Goal: Task Accomplishment & Management: Complete application form

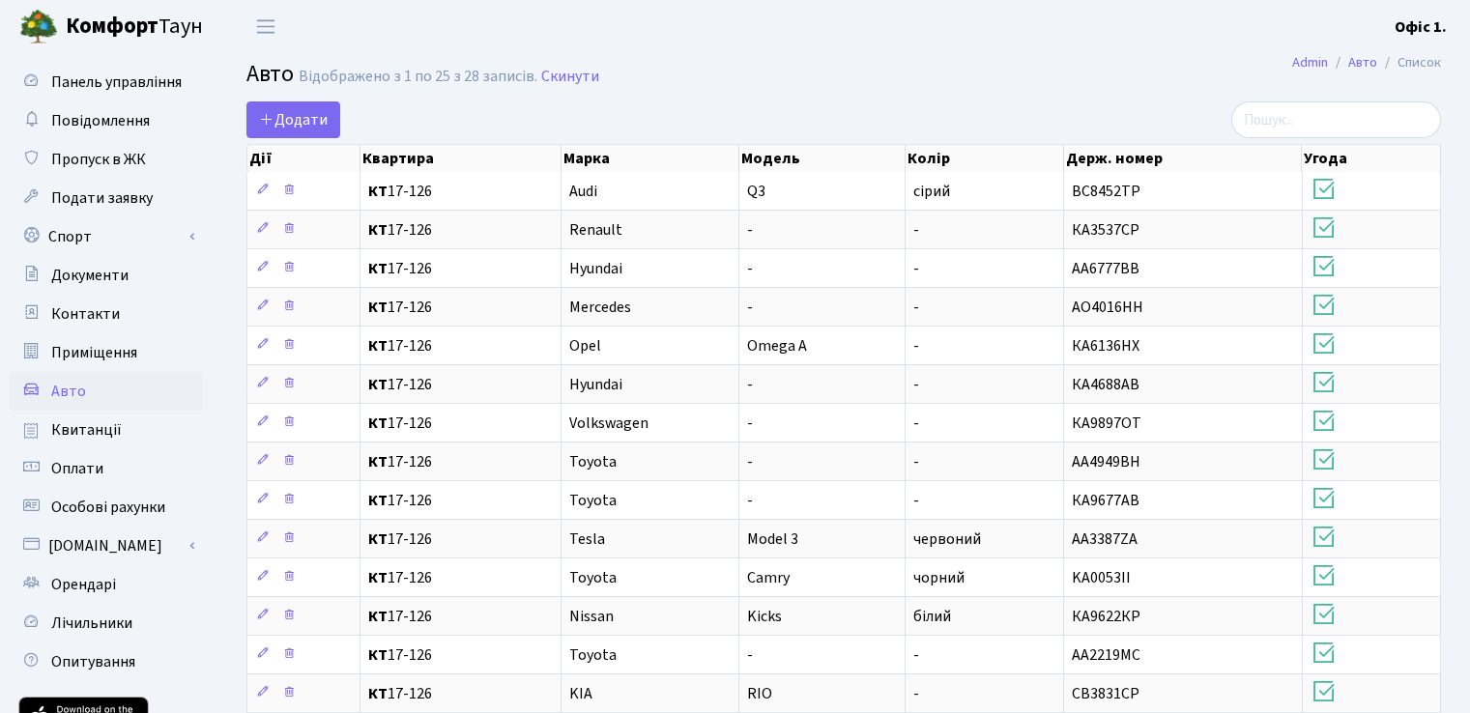
select select "25"
click at [126, 165] on span "Пропуск в ЖК" at bounding box center [98, 159] width 95 height 21
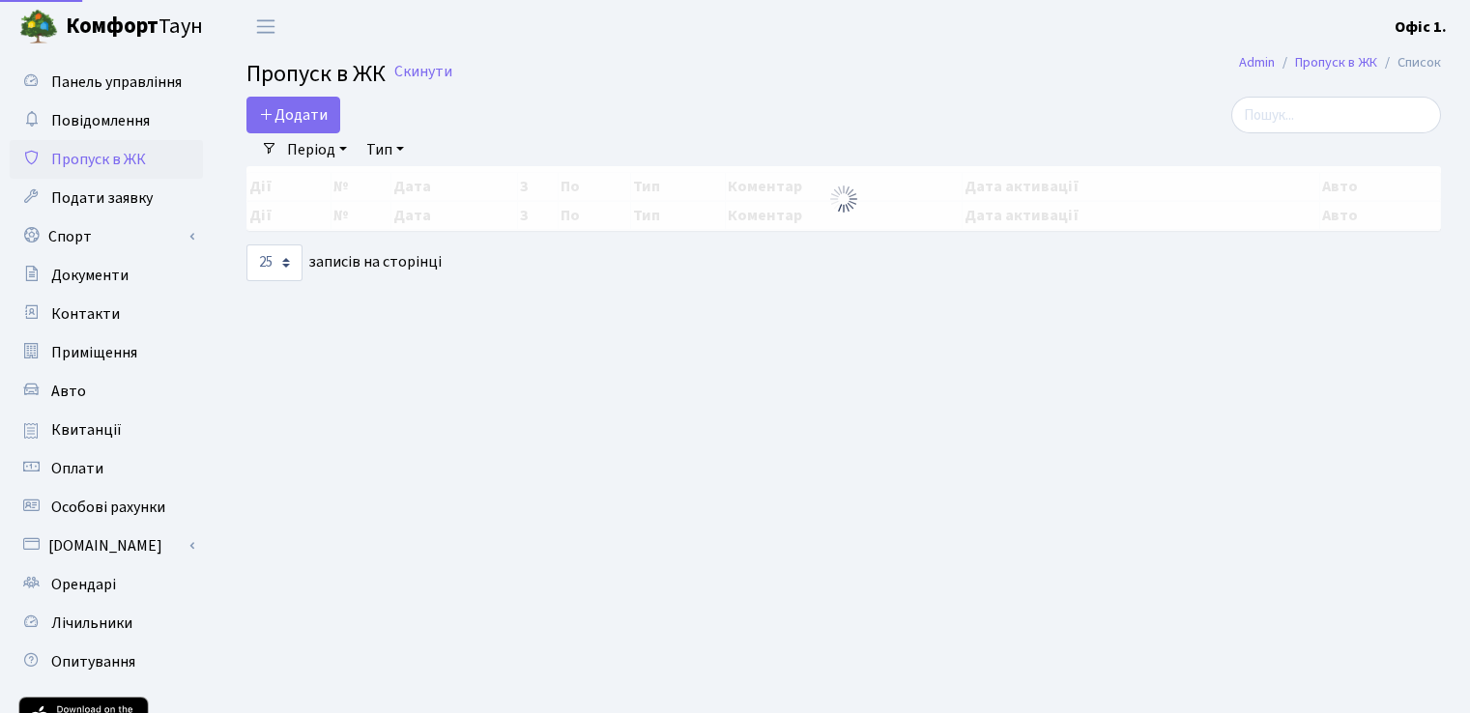
select select "25"
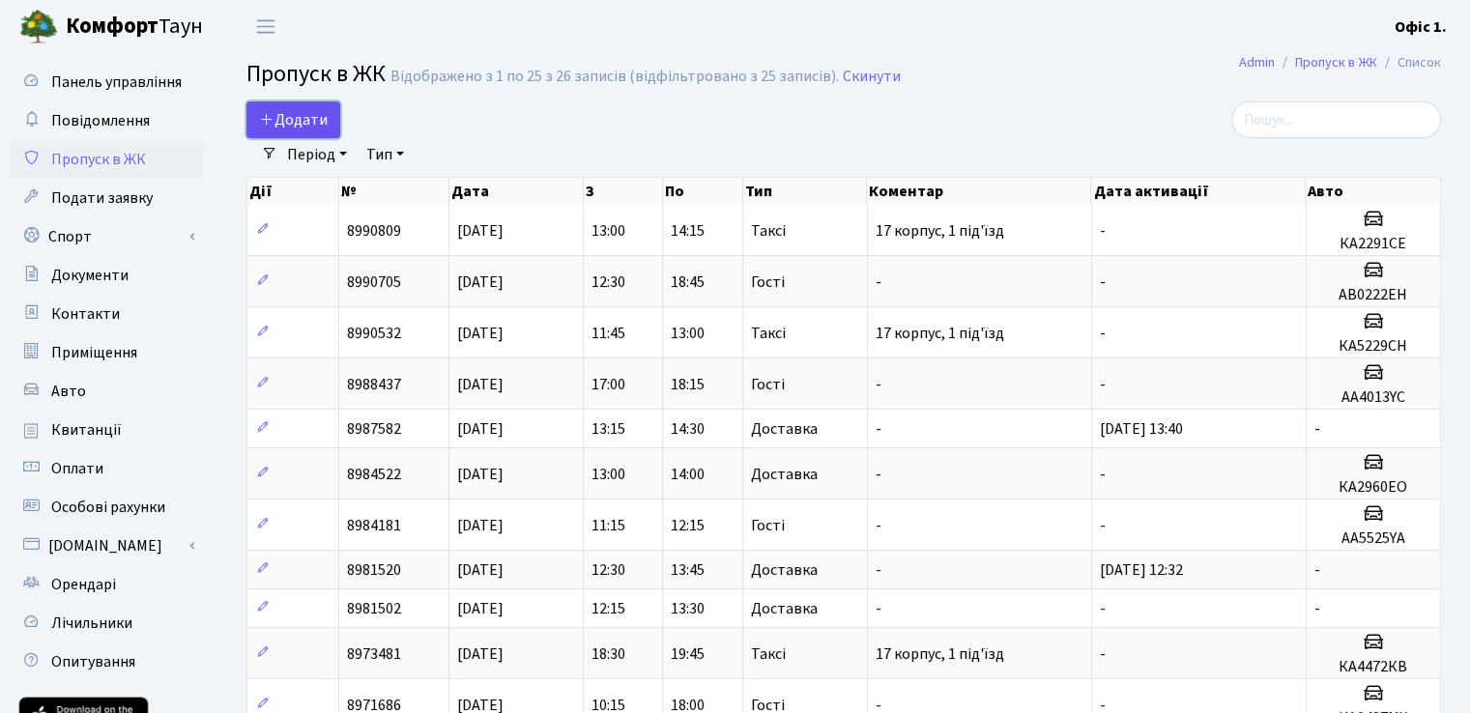
click at [319, 111] on span "Додати" at bounding box center [293, 119] width 69 height 21
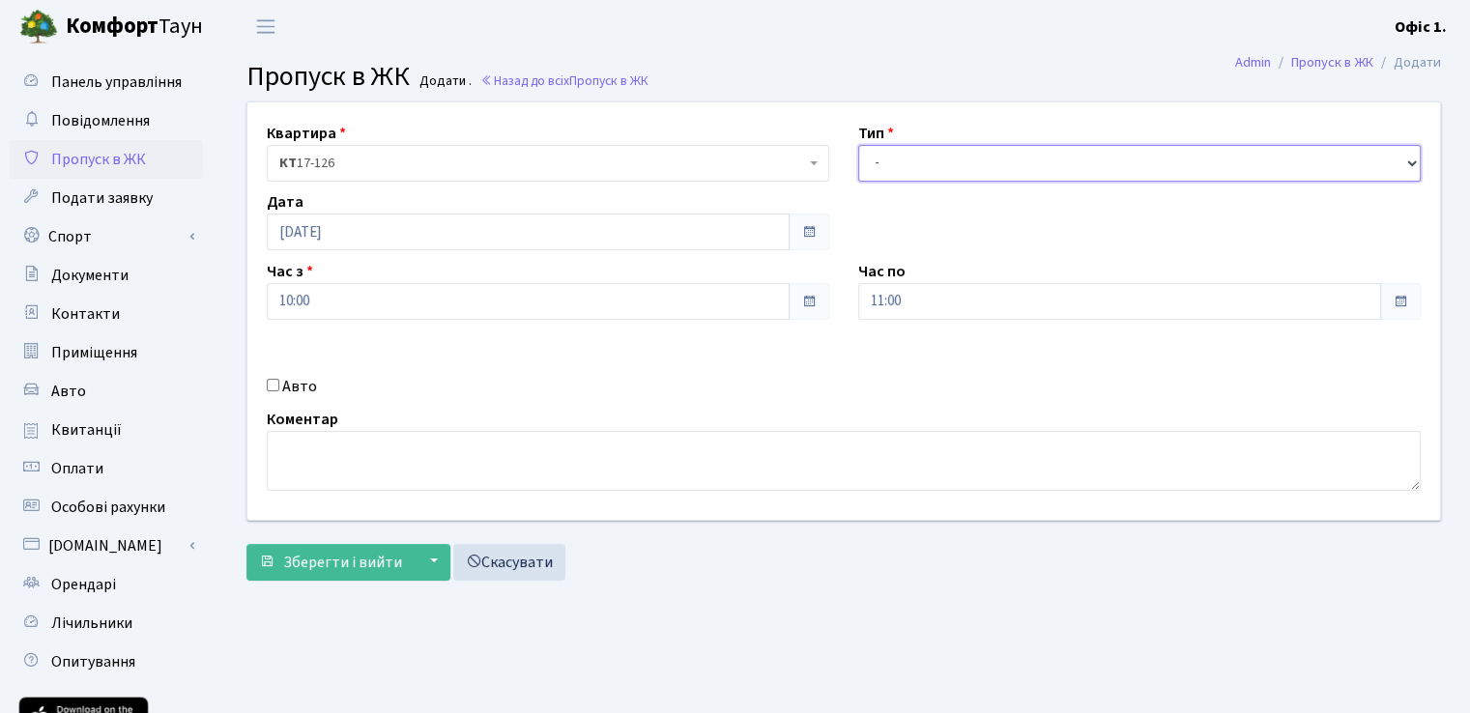
click at [920, 158] on select "- Доставка Таксі Гості Сервіс" at bounding box center [1139, 163] width 562 height 37
select select "2"
click at [858, 145] on select "- Доставка Таксі Гості Сервіс" at bounding box center [1139, 163] width 562 height 37
click at [295, 388] on label "Авто" at bounding box center [299, 386] width 35 height 23
click at [279, 388] on input "Авто" at bounding box center [273, 385] width 13 height 13
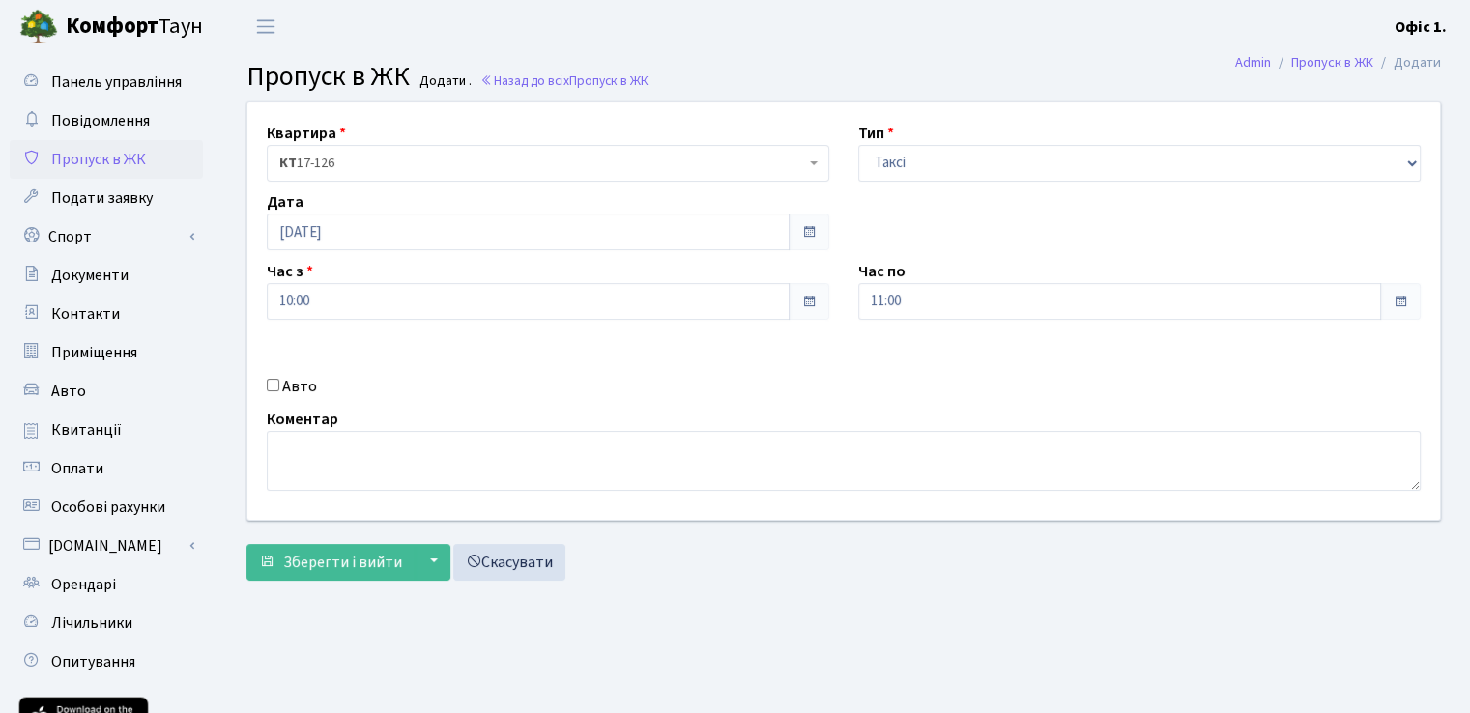
checkbox input "true"
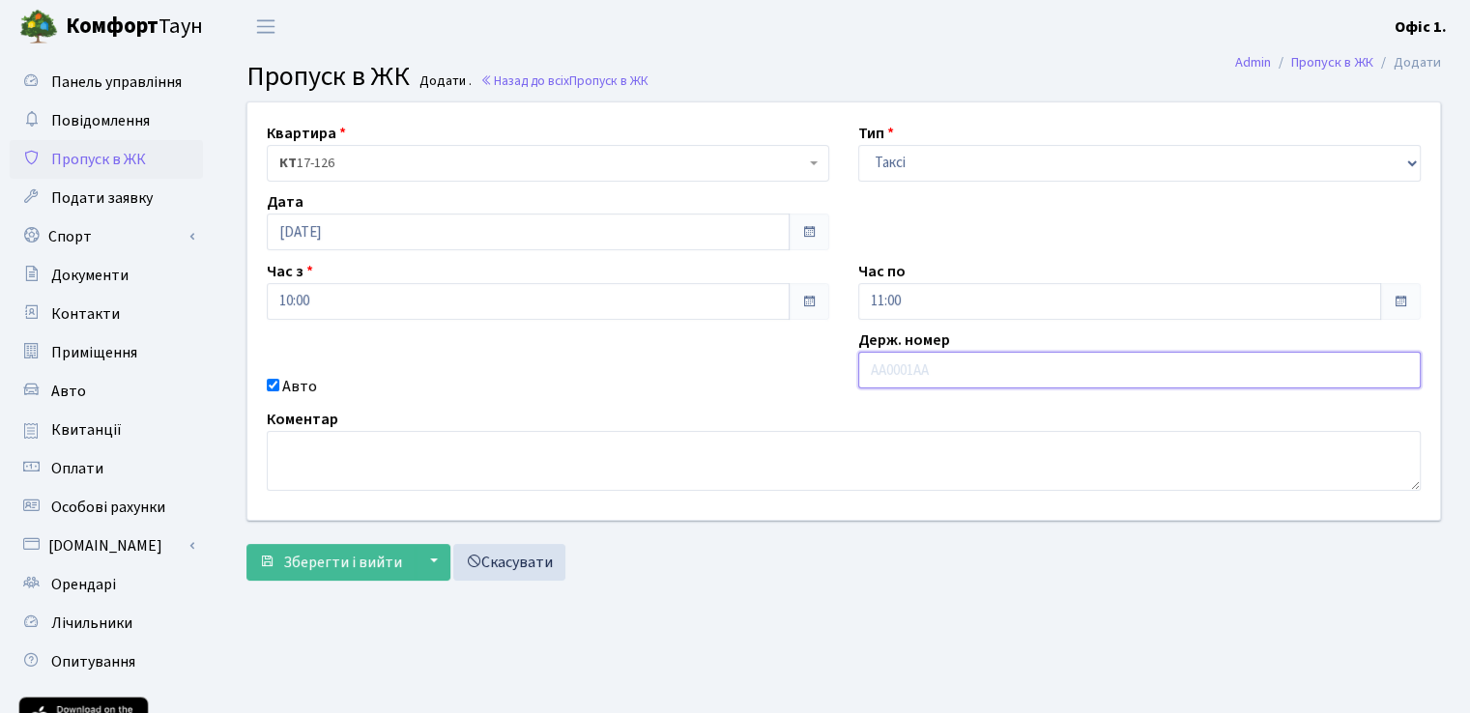
click at [986, 380] on input "text" at bounding box center [1139, 370] width 562 height 37
type input "АА4168YA"
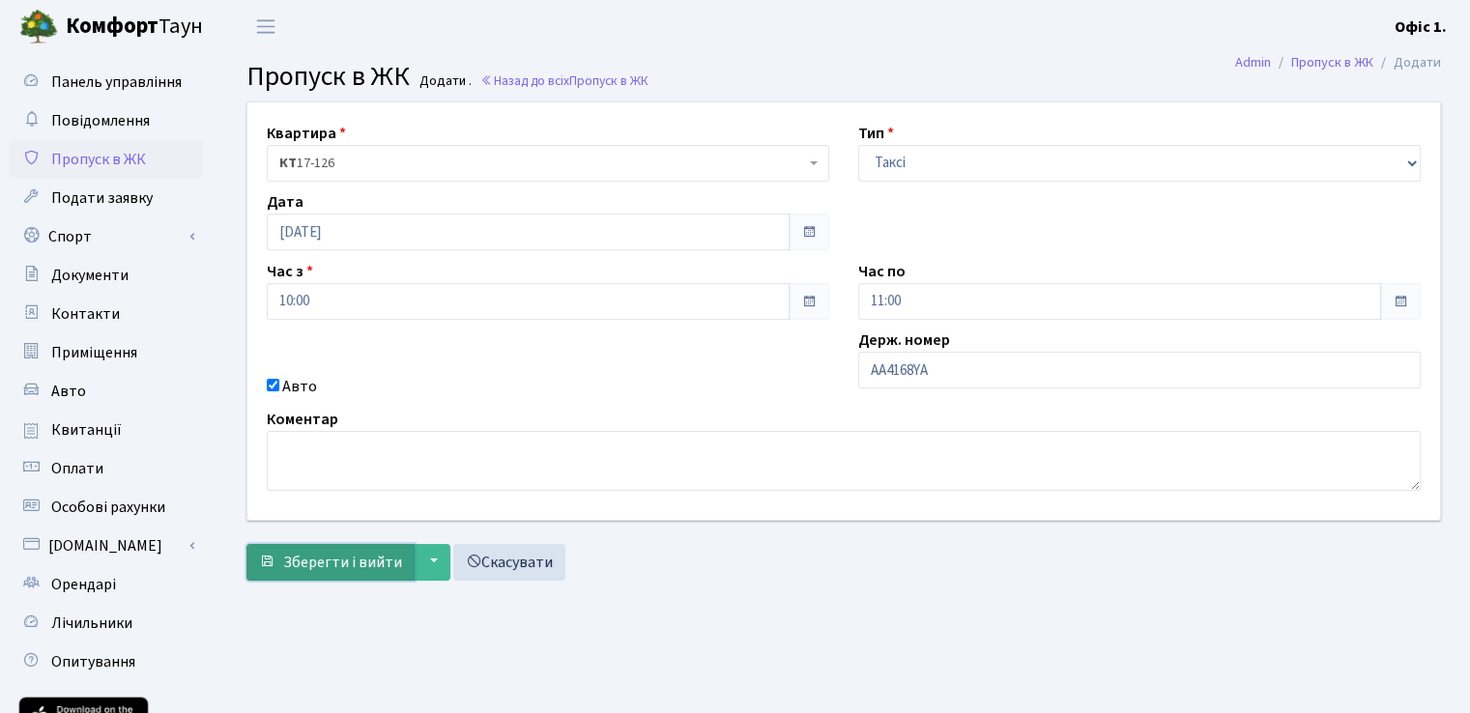
click at [311, 570] on span "Зберегти і вийти" at bounding box center [342, 562] width 119 height 21
click at [86, 167] on span "Пропуск в ЖК" at bounding box center [98, 159] width 95 height 21
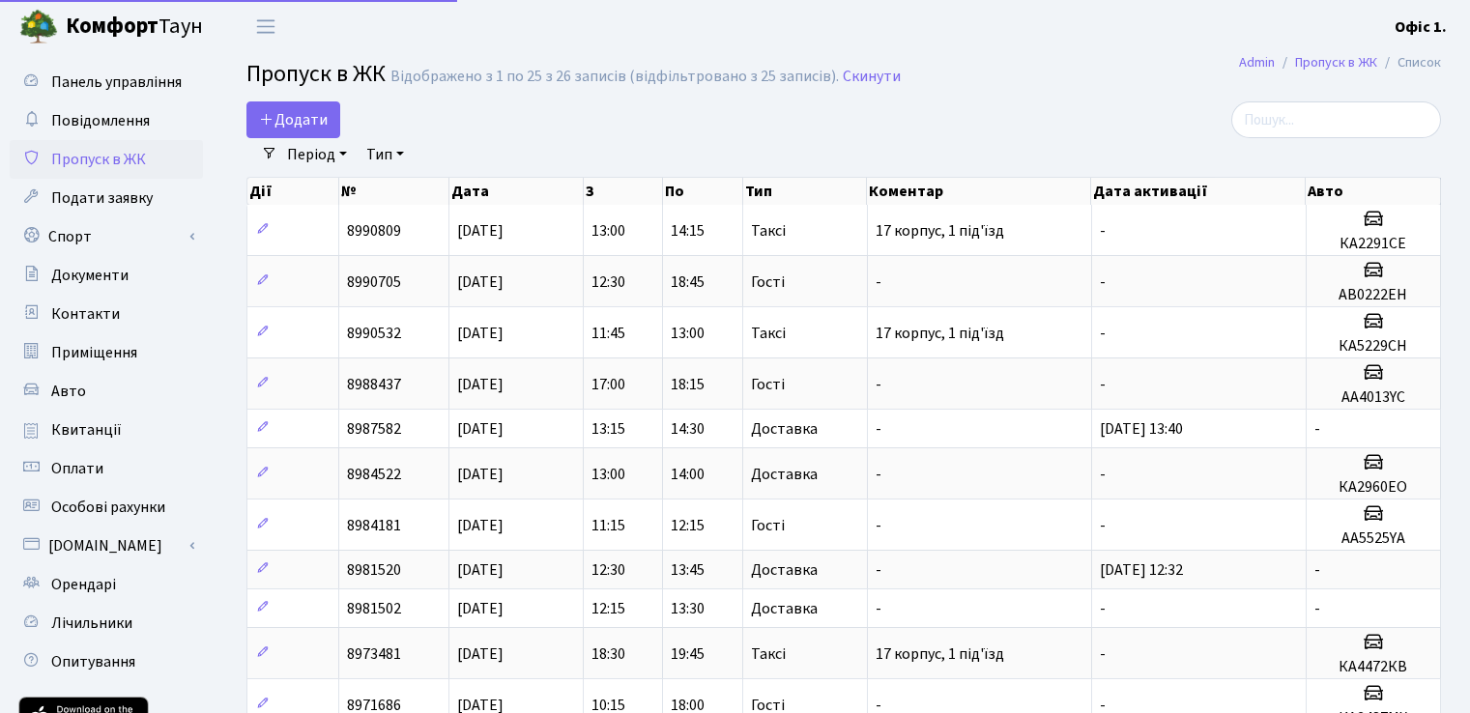
select select "25"
